Goal: Download file/media

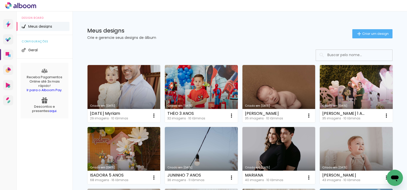
click at [230, 35] on div "Meus designs Crie e gerencie seus designs de álbum" at bounding box center [219, 33] width 265 height 11
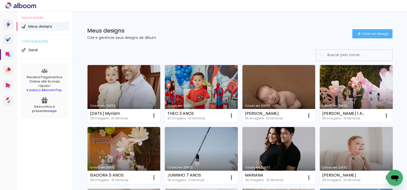
click at [223, 98] on link "Criado em [DATE]" at bounding box center [201, 94] width 73 height 58
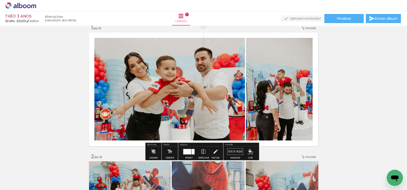
scroll to position [9, 0]
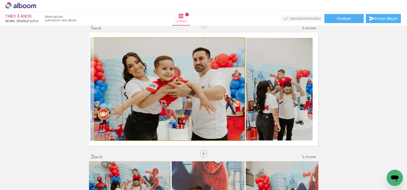
drag, startPoint x: 197, startPoint y: 85, endPoint x: 190, endPoint y: 84, distance: 6.2
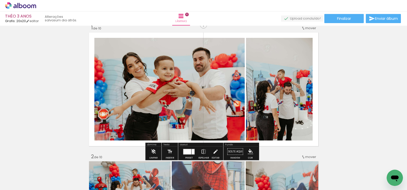
click at [188, 154] on quentale-layouter at bounding box center [189, 152] width 12 height 6
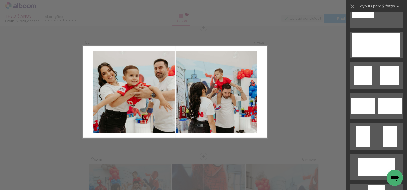
scroll to position [1178, 0]
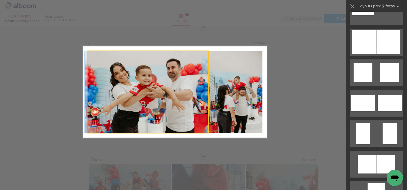
click at [174, 71] on quentale-photo at bounding box center [148, 92] width 121 height 82
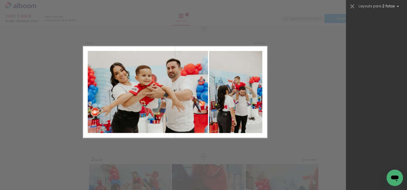
scroll to position [275, 0]
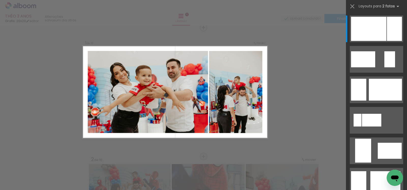
click at [163, 64] on quentale-photo at bounding box center [148, 92] width 121 height 82
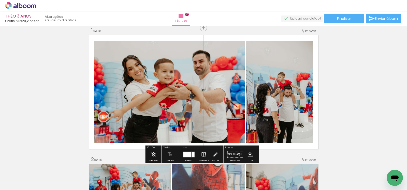
click at [193, 86] on quentale-photo at bounding box center [169, 92] width 151 height 103
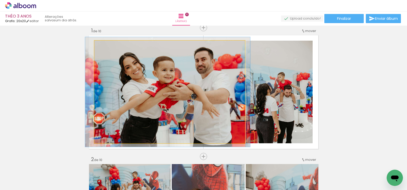
type paper-slider "107"
click at [106, 46] on div at bounding box center [107, 46] width 5 height 5
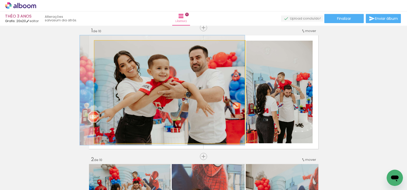
drag, startPoint x: 174, startPoint y: 91, endPoint x: 166, endPoint y: 90, distance: 7.8
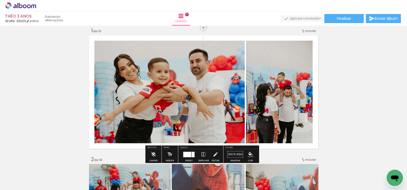
click at [345, 19] on span "Finalizar" at bounding box center [344, 19] width 14 height 4
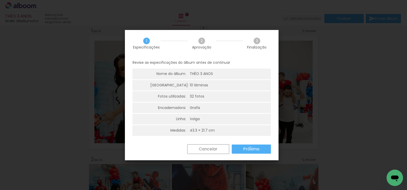
click at [0, 0] on slot "Próximo" at bounding box center [0, 0] width 0 height 0
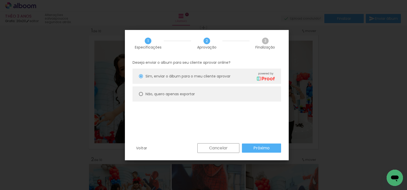
click at [170, 91] on paper-radio-button "Não, quero apenas exportar" at bounding box center [207, 94] width 149 height 15
type paper-radio-button "on"
click at [0, 0] on slot "Próximo" at bounding box center [0, 0] width 0 height 0
type input "Alta, 300 DPI"
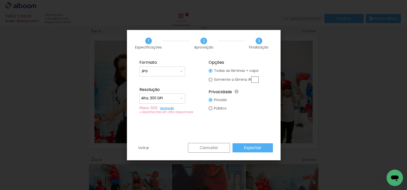
click at [253, 77] on input "text" at bounding box center [255, 80] width 7 height 6
type paper-radio-button "on"
type input "1"
click at [263, 151] on paper-button "Exportar" at bounding box center [253, 148] width 40 height 9
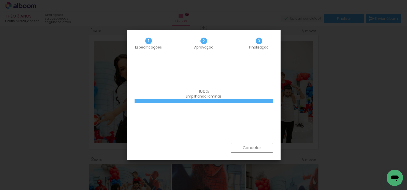
scroll to position [275, 0]
click at [227, 89] on div "100% Empilhando lâminas" at bounding box center [204, 100] width 154 height 87
